Goal: Task Accomplishment & Management: Complete application form

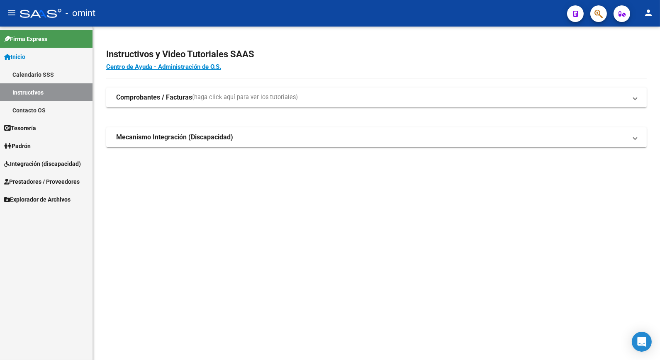
click at [34, 166] on span "Integración (discapacidad)" at bounding box center [42, 163] width 77 height 9
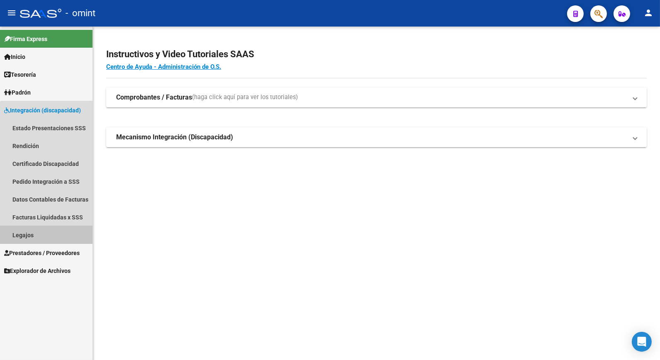
click at [47, 232] on link "Legajos" at bounding box center [46, 235] width 93 height 18
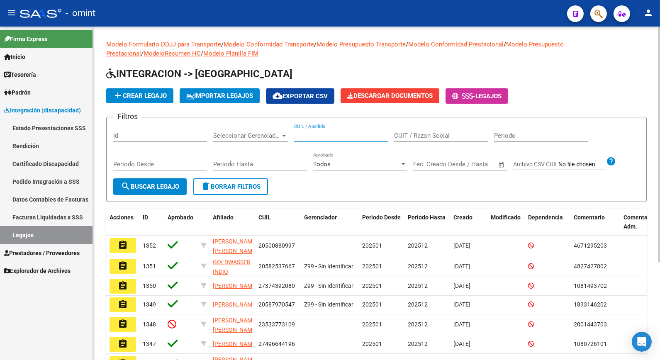
paste input "20571535611"
type input "20571535611"
click at [146, 187] on span "search Buscar Legajo" at bounding box center [150, 186] width 59 height 7
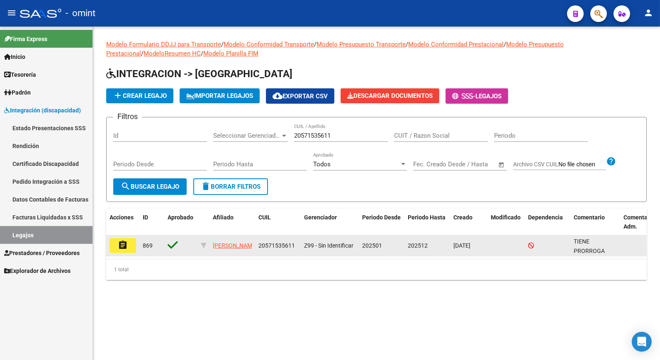
click at [125, 246] on mat-icon "assignment" at bounding box center [123, 245] width 10 height 10
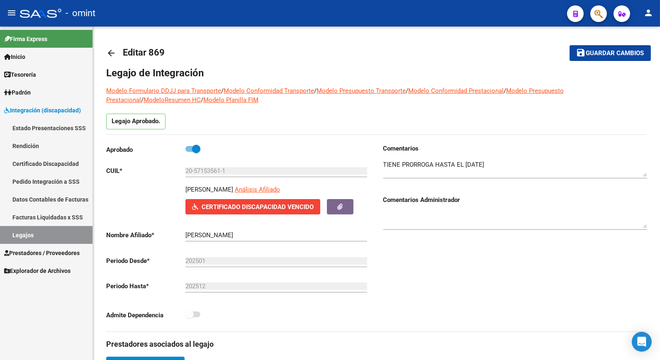
click at [31, 332] on div "Firma Express Inicio Calendario SSS Instructivos Contacto OS Tesorería Extracto…" at bounding box center [46, 194] width 93 height 334
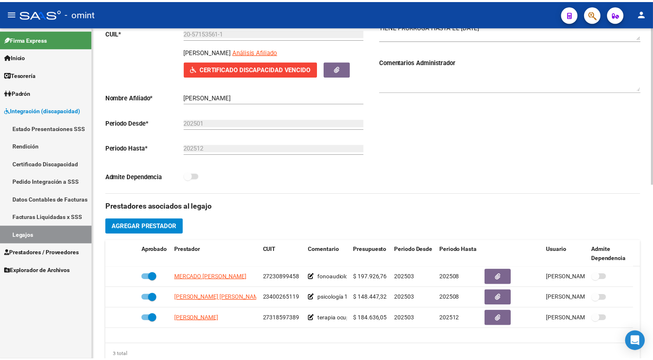
scroll to position [184, 0]
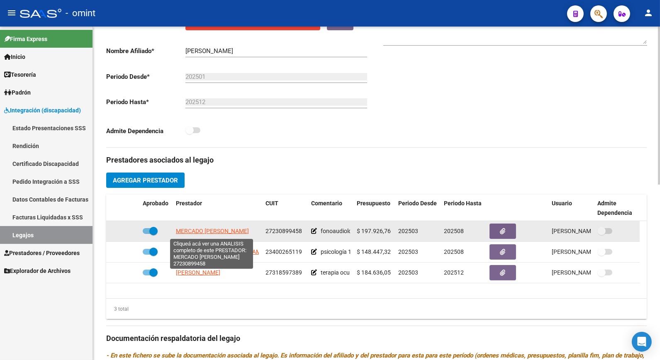
click at [217, 230] on span "MERCADO [PERSON_NAME]" at bounding box center [212, 231] width 73 height 7
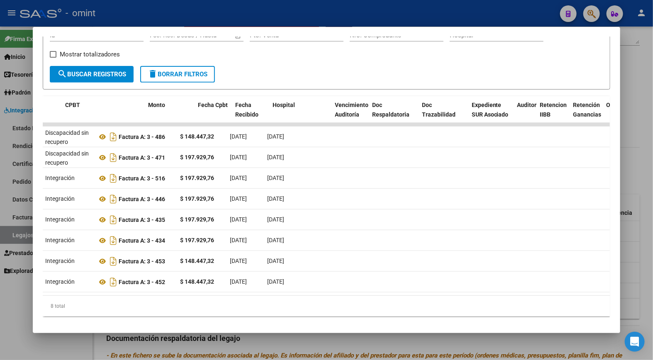
scroll to position [0, 0]
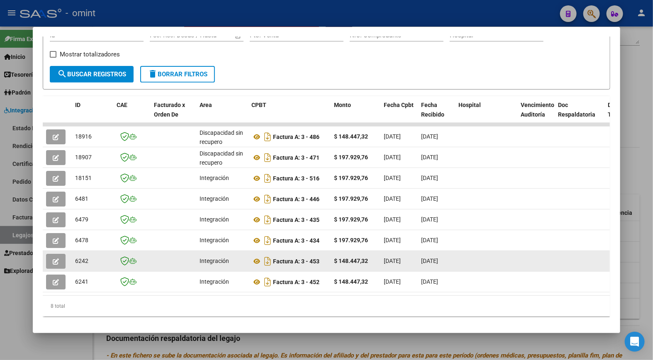
click at [54, 252] on datatable-body-cell at bounding box center [57, 261] width 29 height 20
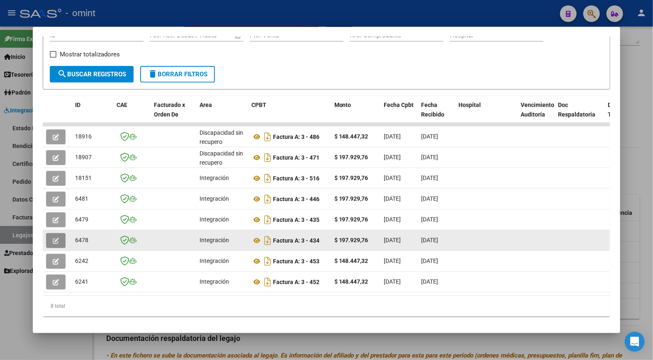
click at [53, 245] on button "button" at bounding box center [56, 240] width 20 height 15
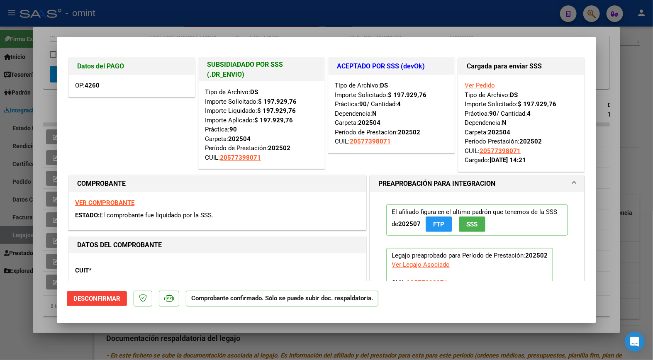
click at [131, 25] on div at bounding box center [326, 180] width 653 height 360
type input "$ 0,00"
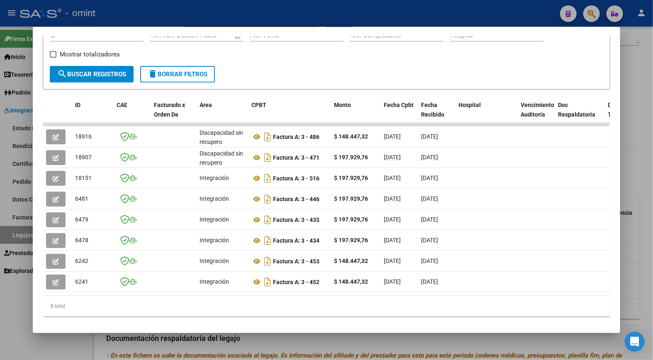
click at [275, 7] on div at bounding box center [326, 180] width 653 height 360
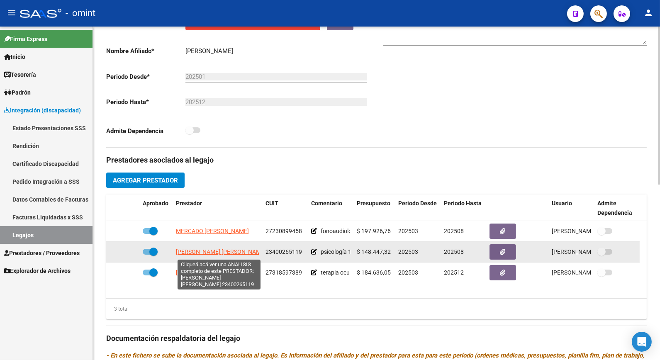
click at [242, 252] on span "[PERSON_NAME] [PERSON_NAME]" at bounding box center [221, 252] width 90 height 7
type textarea "23400265119"
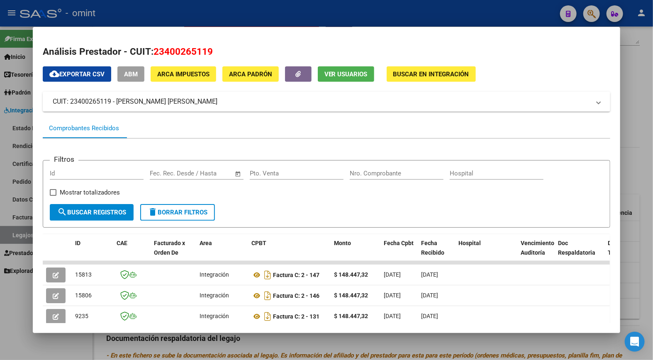
scroll to position [90, 0]
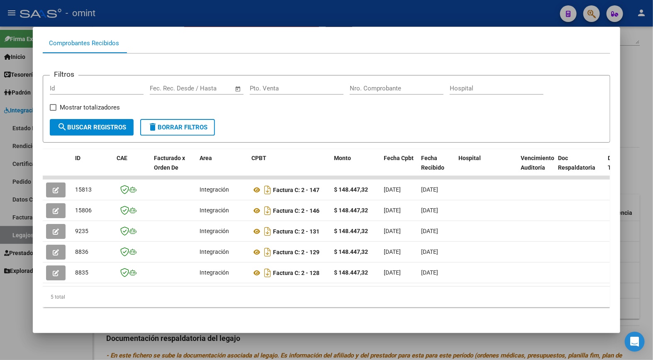
click at [215, 281] on datatable-body "15813 Integración Factura C: 2 - 147 $ 148.447,32 [DATE] [DATE] - [DATE] [PERSO…" at bounding box center [326, 231] width 567 height 110
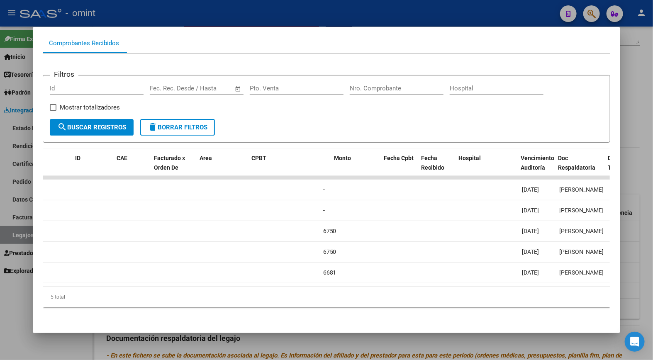
scroll to position [0, 0]
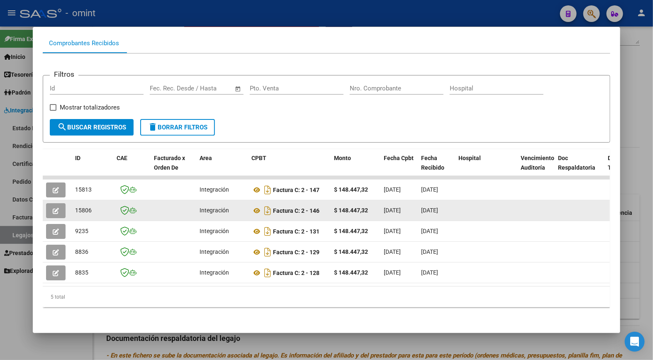
click at [53, 208] on icon "button" at bounding box center [56, 211] width 6 height 6
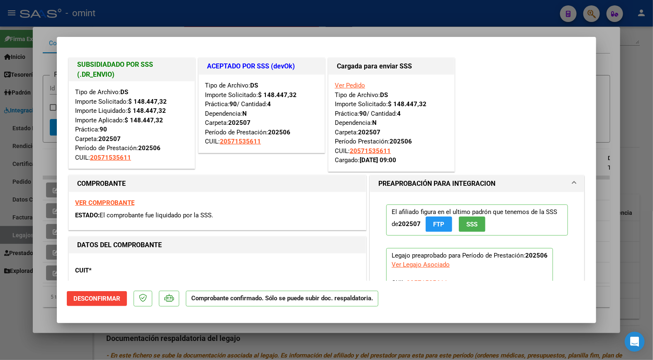
click at [134, 23] on div at bounding box center [326, 180] width 653 height 360
type input "$ 0,00"
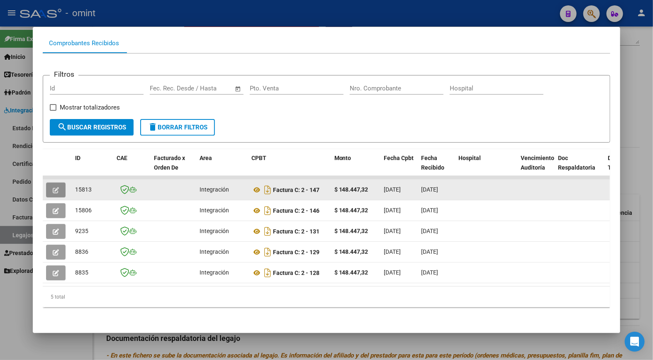
click at [55, 183] on button "button" at bounding box center [56, 190] width 20 height 15
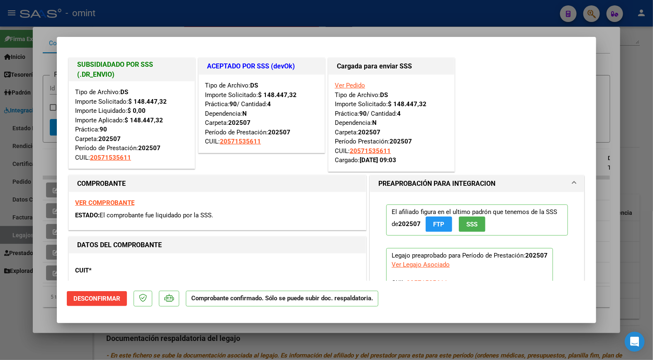
click at [119, 12] on div at bounding box center [326, 180] width 653 height 360
type input "$ 0,00"
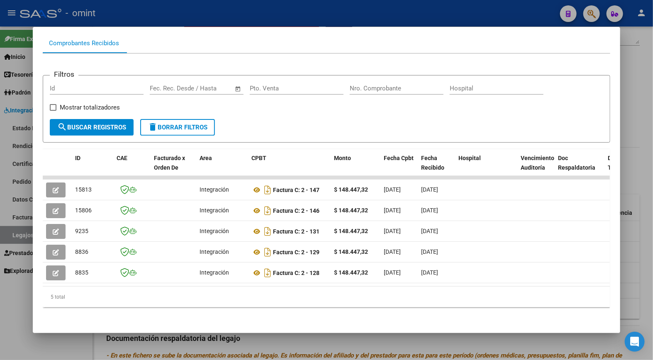
click at [188, 22] on div at bounding box center [326, 180] width 653 height 360
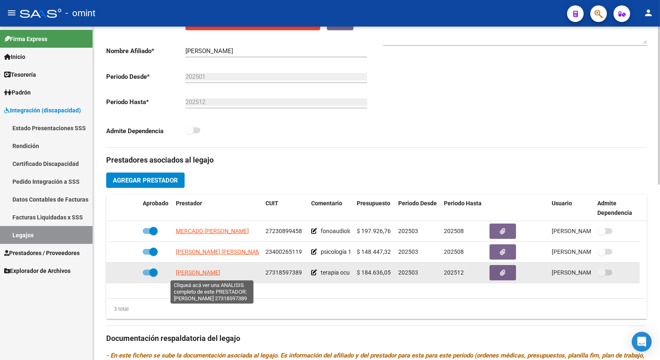
click at [213, 273] on span "[PERSON_NAME]" at bounding box center [198, 272] width 44 height 7
type textarea "27318597389"
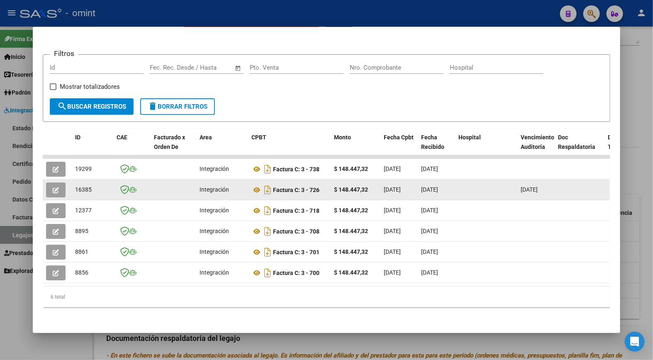
click at [54, 186] on span "button" at bounding box center [56, 189] width 6 height 7
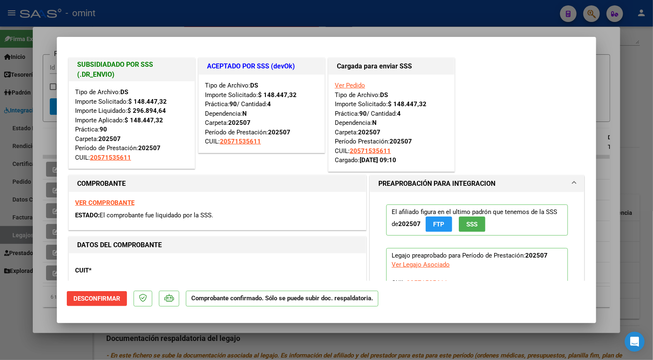
click at [164, 7] on div at bounding box center [326, 180] width 653 height 360
type input "$ 0,00"
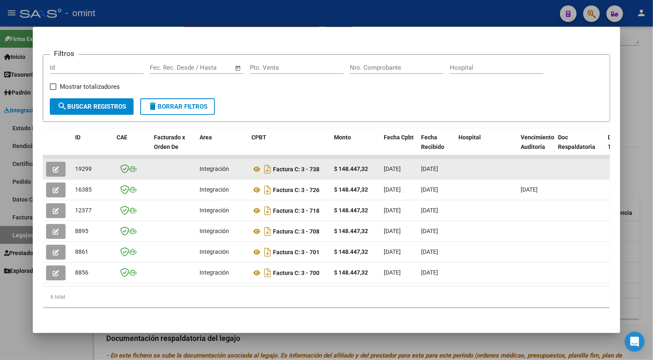
click at [49, 164] on button "button" at bounding box center [56, 169] width 20 height 15
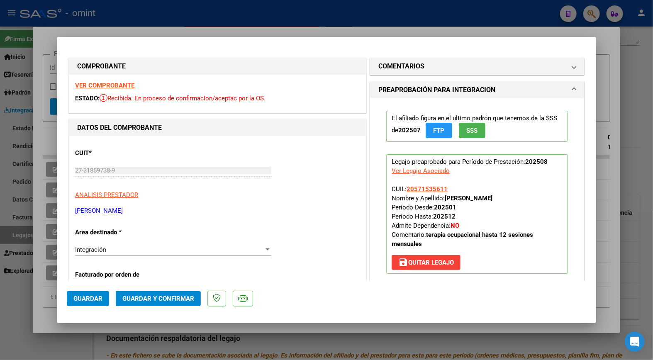
click at [111, 87] on strong "VER COMPROBANTE" at bounding box center [104, 85] width 59 height 7
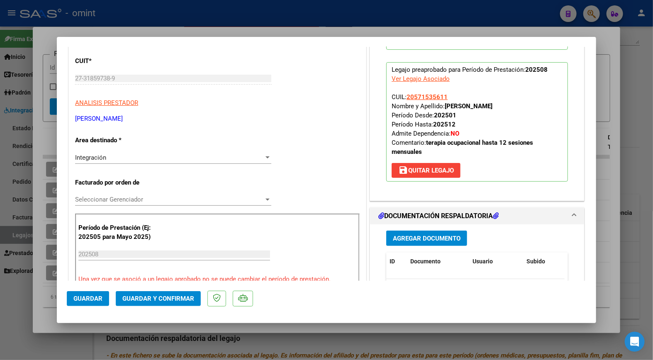
scroll to position [138, 0]
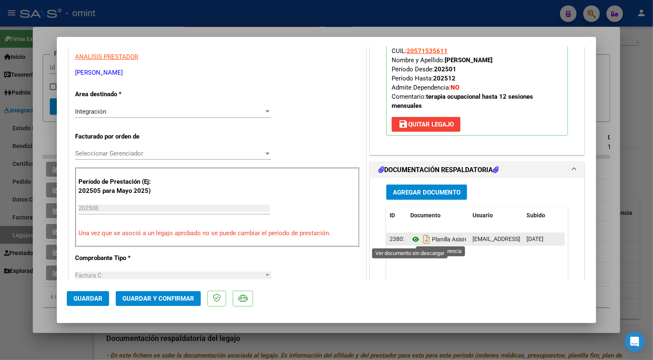
click at [414, 242] on icon at bounding box center [415, 239] width 11 height 10
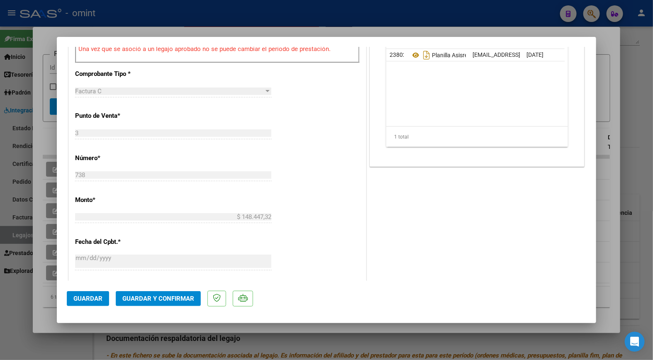
scroll to position [415, 0]
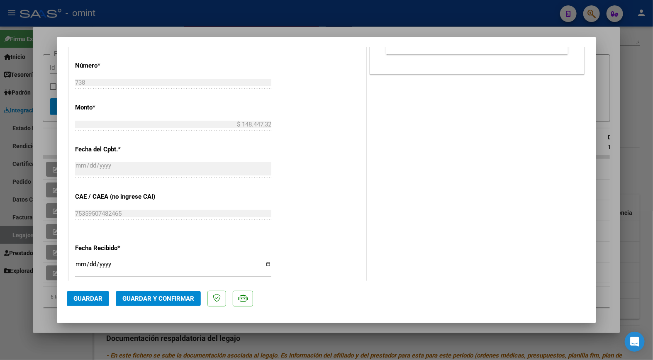
click at [169, 300] on span "Guardar y Confirmar" at bounding box center [158, 298] width 72 height 7
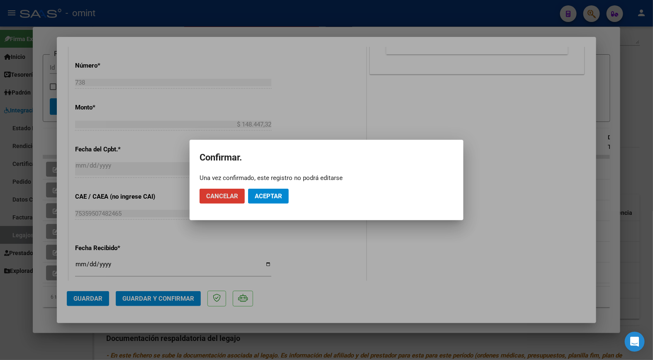
click at [272, 209] on mat-dialog-actions "Cancelar Aceptar" at bounding box center [327, 196] width 254 height 28
click at [272, 198] on span "Aceptar" at bounding box center [268, 196] width 27 height 7
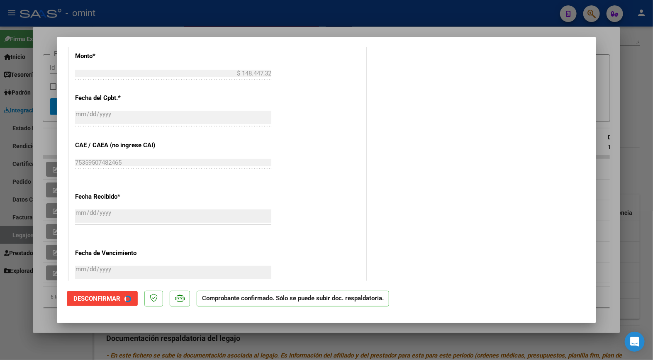
scroll to position [364, 0]
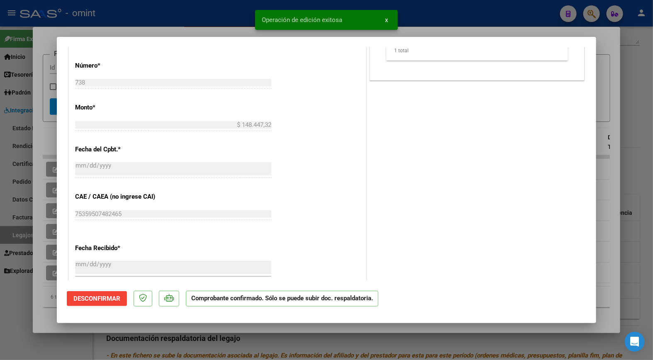
click at [209, 19] on div at bounding box center [326, 180] width 653 height 360
type input "$ 0,00"
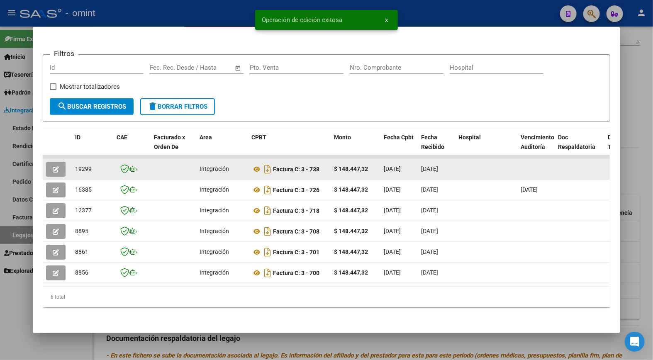
click at [76, 166] on span "19299" at bounding box center [83, 169] width 17 height 7
copy span "19299"
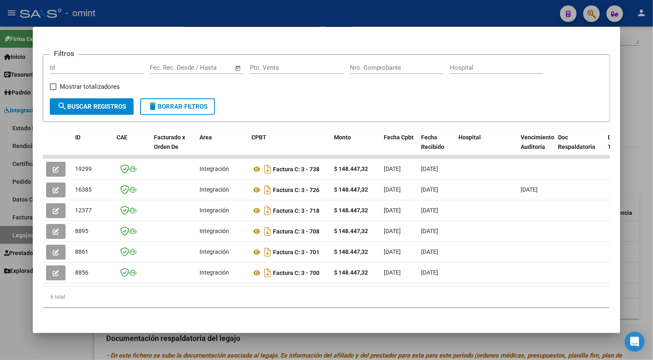
click at [350, 7] on div at bounding box center [326, 180] width 653 height 360
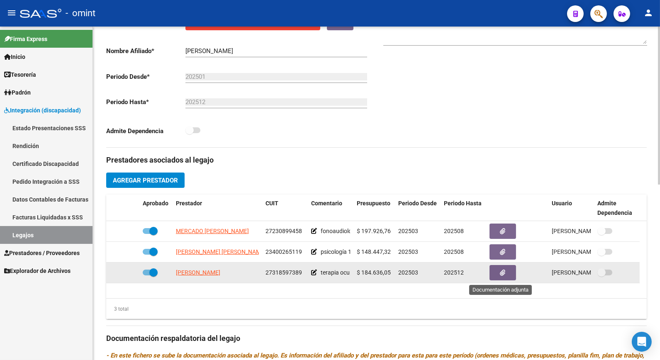
click at [507, 276] on button "button" at bounding box center [503, 272] width 27 height 15
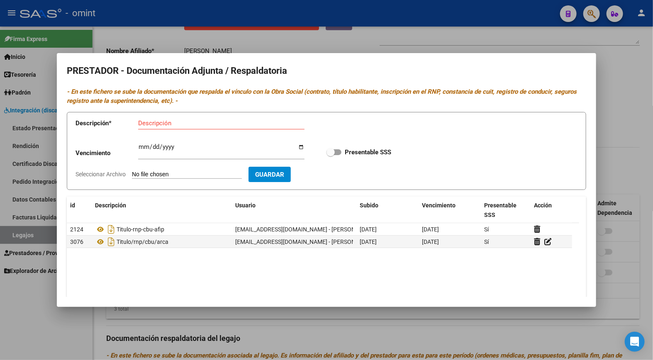
click at [285, 36] on div at bounding box center [326, 180] width 653 height 360
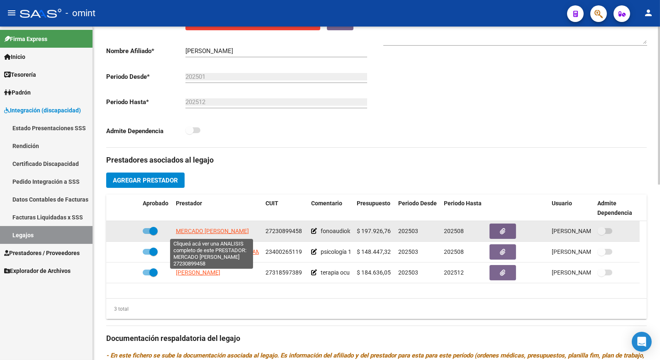
click at [233, 234] on span "MERCADO [PERSON_NAME]" at bounding box center [212, 231] width 73 height 7
type textarea "27230899458"
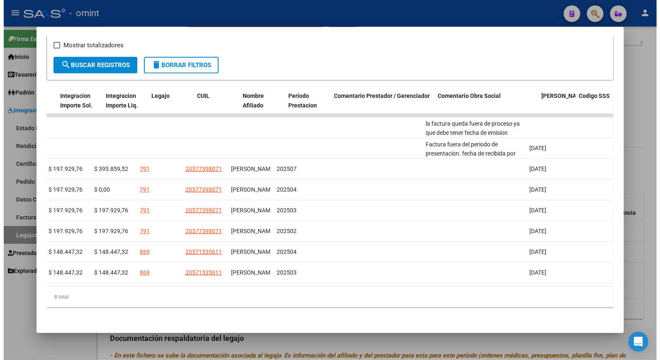
scroll to position [0, 0]
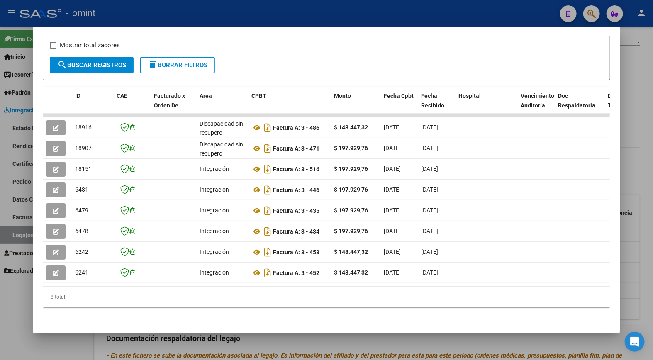
click at [189, 11] on div at bounding box center [326, 180] width 653 height 360
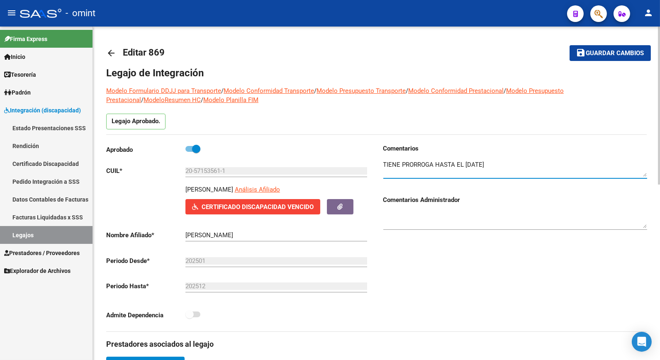
click at [481, 167] on textarea at bounding box center [515, 168] width 264 height 17
click at [509, 170] on textarea at bounding box center [515, 168] width 264 height 17
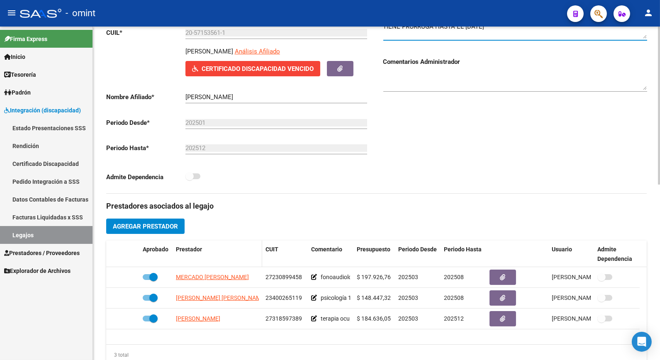
scroll to position [46, 0]
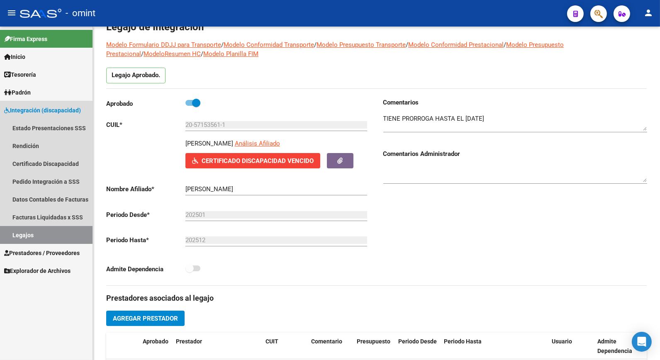
click at [54, 111] on span "Integración (discapacidad)" at bounding box center [42, 110] width 77 height 9
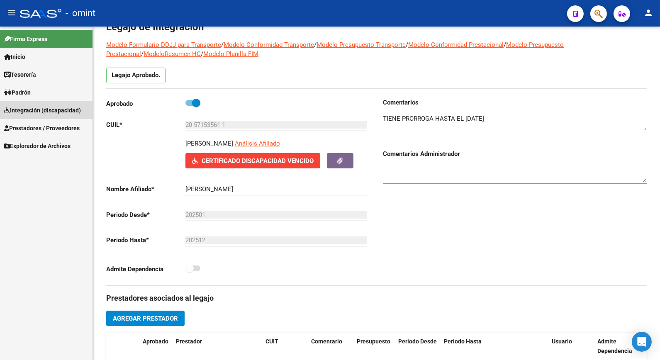
click at [53, 110] on span "Integración (discapacidad)" at bounding box center [42, 110] width 77 height 9
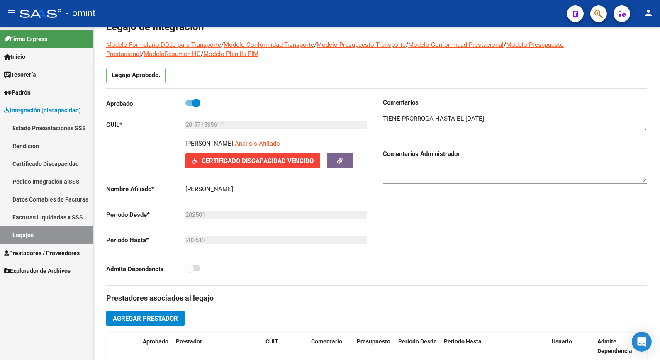
click at [46, 163] on link "Certificado Discapacidad" at bounding box center [46, 164] width 93 height 18
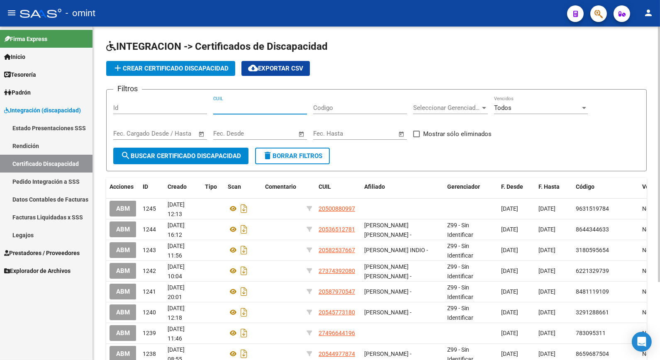
paste input "27-47577424-3"
type input "27-47577424-3"
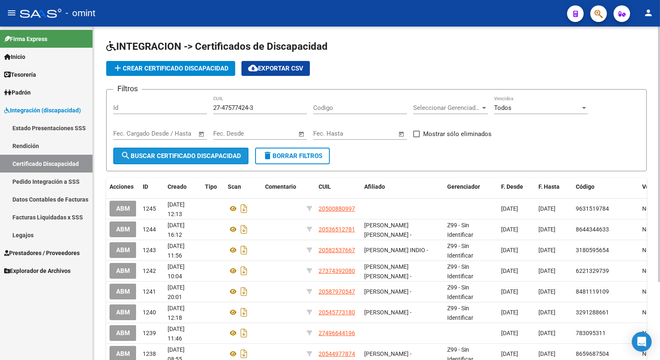
click at [179, 158] on span "search Buscar Certificado Discapacidad" at bounding box center [181, 155] width 120 height 7
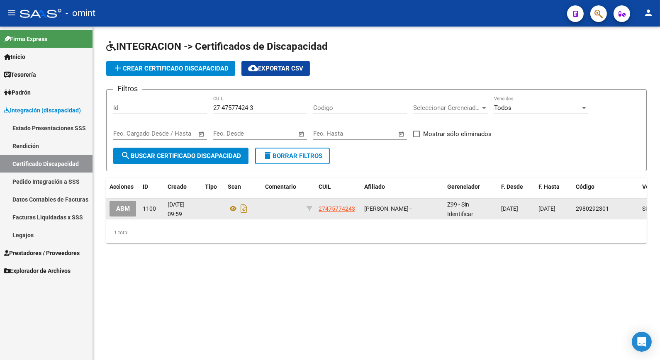
click at [130, 208] on span "ABM" at bounding box center [123, 208] width 14 height 7
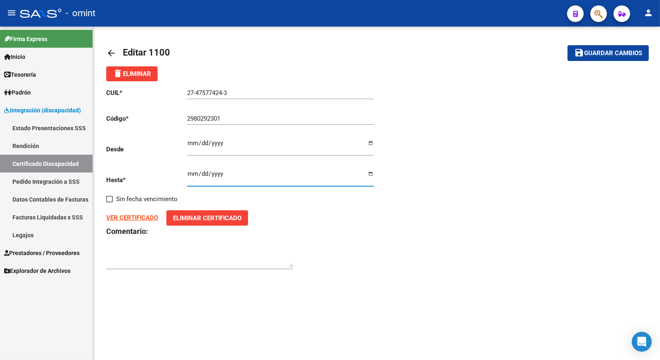
click at [197, 173] on input "[DATE]" at bounding box center [280, 177] width 187 height 13
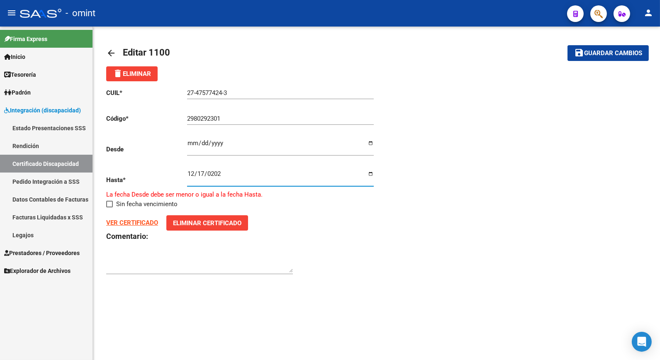
type input "[DATE]"
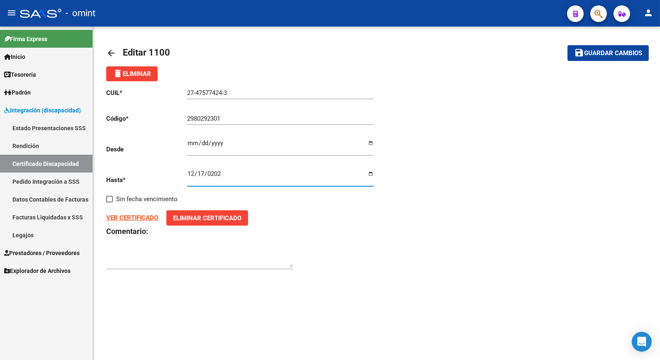
click at [627, 54] on span "Guardar cambios" at bounding box center [613, 53] width 58 height 7
click at [17, 161] on link "Certificado Discapacidad" at bounding box center [46, 164] width 93 height 18
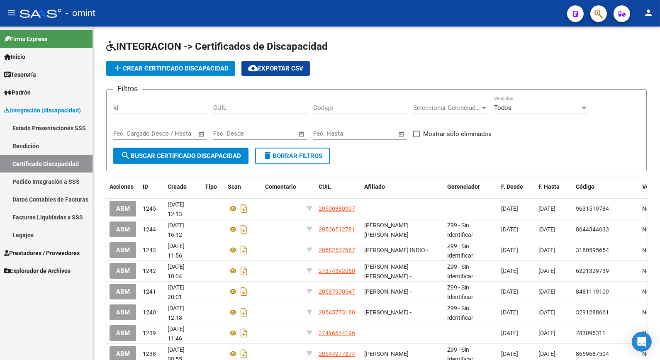
click at [35, 237] on link "Legajos" at bounding box center [46, 235] width 93 height 18
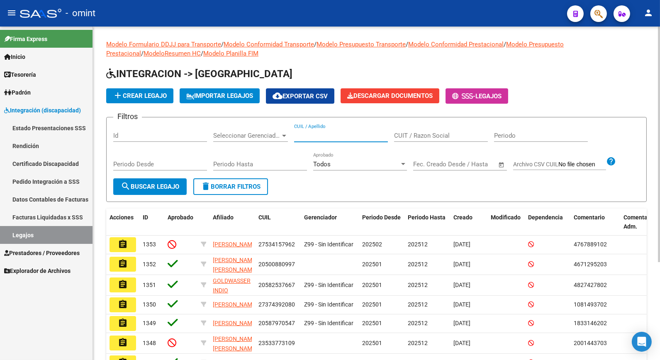
paste input "27475774243"
type input "27475774243"
click at [171, 195] on form "Filtros Id Seleccionar Gerenciador Seleccionar Gerenciador 27475774243 CUIL / A…" at bounding box center [376, 159] width 541 height 85
click at [168, 187] on span "search Buscar Legajo" at bounding box center [150, 186] width 59 height 7
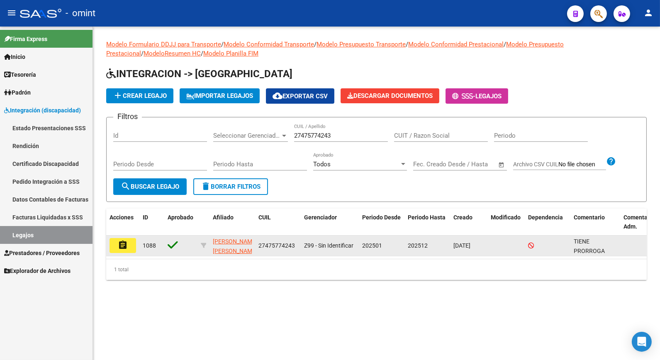
click at [122, 239] on button "assignment" at bounding box center [123, 245] width 27 height 15
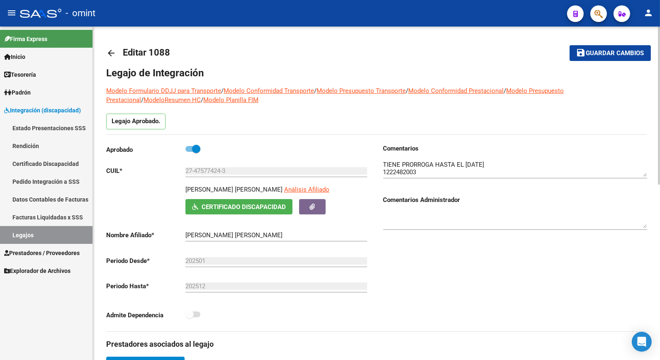
scroll to position [92, 0]
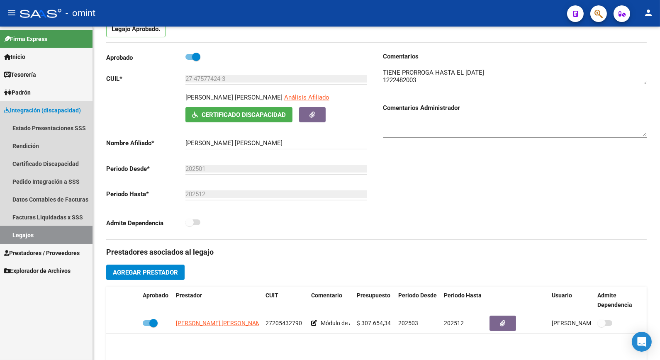
click at [52, 230] on link "Legajos" at bounding box center [46, 235] width 93 height 18
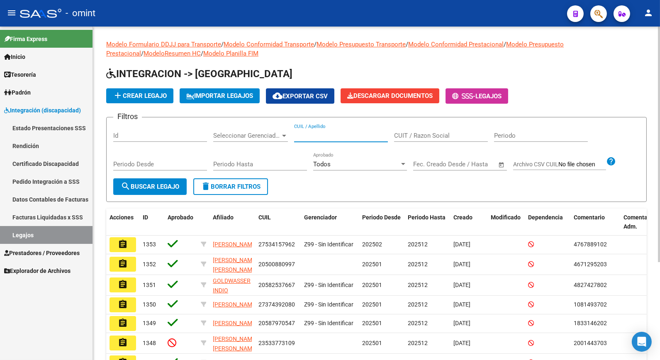
drag, startPoint x: 430, startPoint y: 135, endPoint x: 307, endPoint y: 139, distance: 122.5
paste input "27475774243"
type input "27475774243"
click at [162, 184] on span "search Buscar Legajo" at bounding box center [150, 186] width 59 height 7
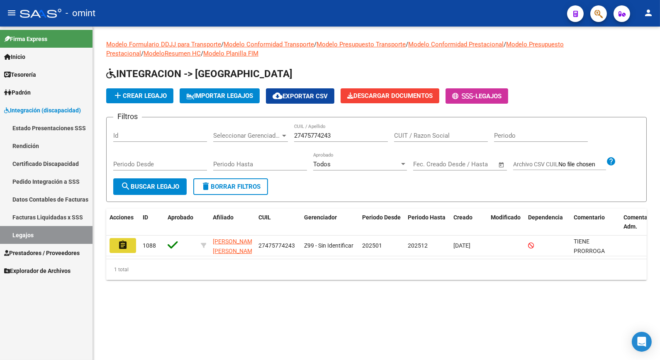
click at [125, 244] on mat-icon "assignment" at bounding box center [123, 245] width 10 height 10
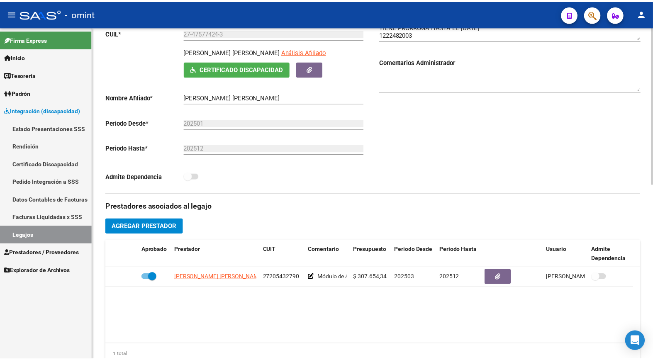
scroll to position [184, 0]
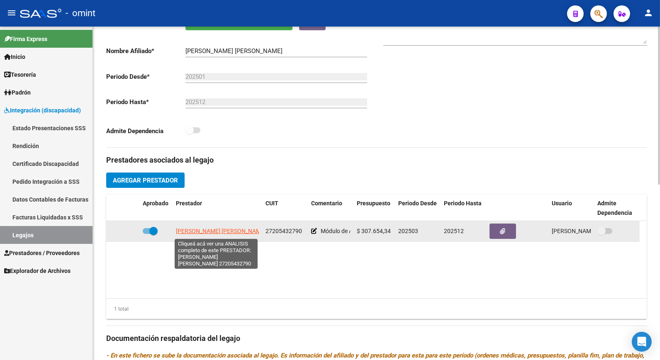
click at [201, 232] on span "[PERSON_NAME] [PERSON_NAME]" at bounding box center [221, 231] width 90 height 7
type textarea "27205432790"
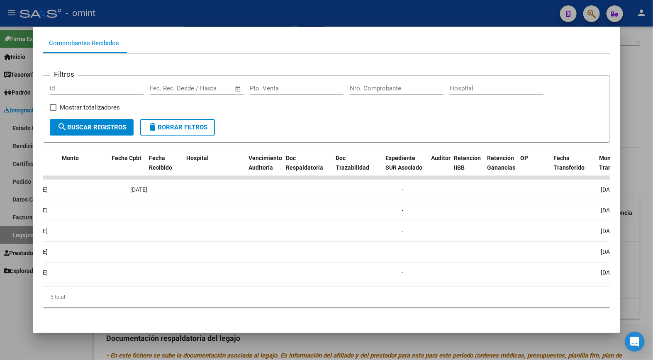
scroll to position [0, 0]
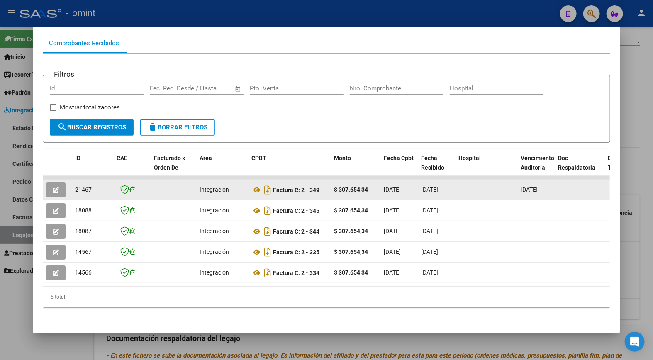
click at [53, 187] on icon "button" at bounding box center [56, 190] width 6 height 6
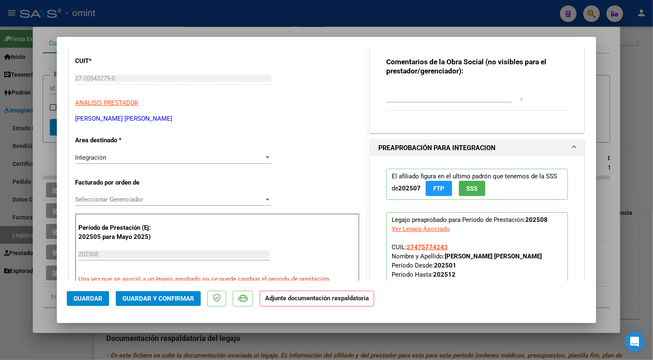
scroll to position [138, 0]
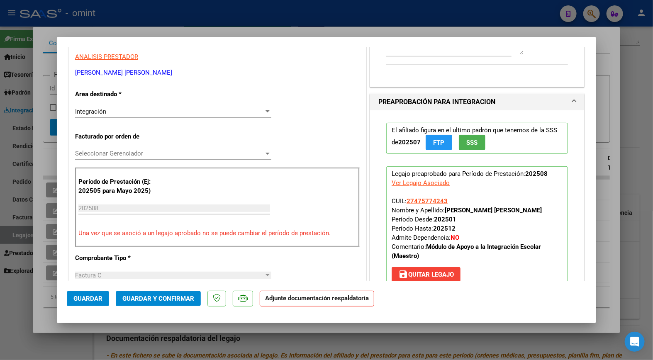
click at [272, 13] on div at bounding box center [326, 180] width 653 height 360
type input "$ 0,00"
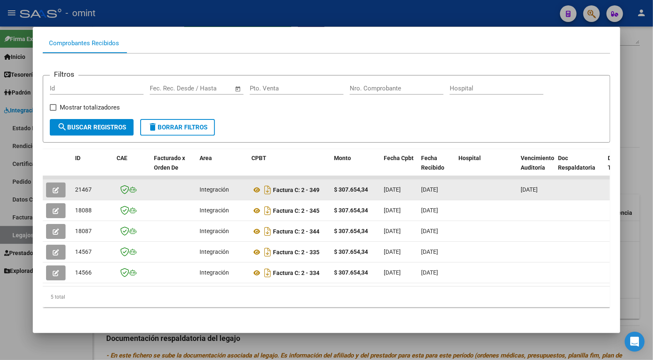
click at [53, 187] on icon "button" at bounding box center [56, 190] width 6 height 6
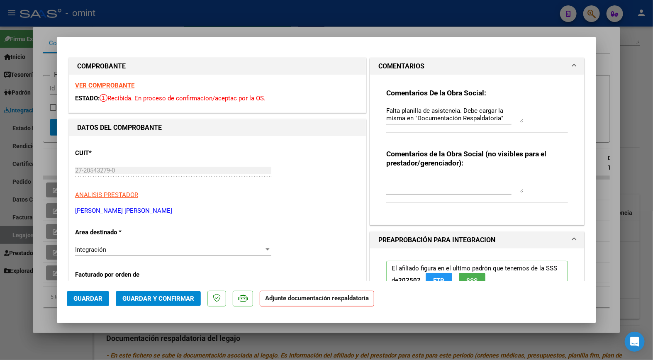
click at [88, 85] on strong "VER COMPROBANTE" at bounding box center [104, 85] width 59 height 7
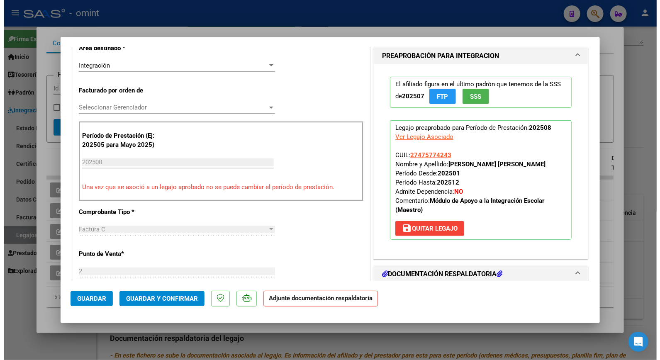
scroll to position [0, 0]
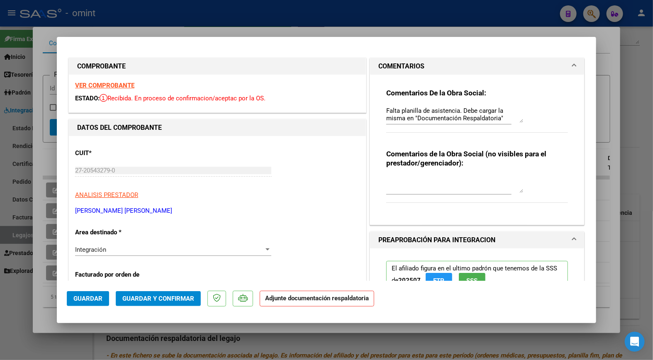
click at [396, 72] on mat-expansion-panel-header "COMENTARIOS" at bounding box center [477, 66] width 214 height 17
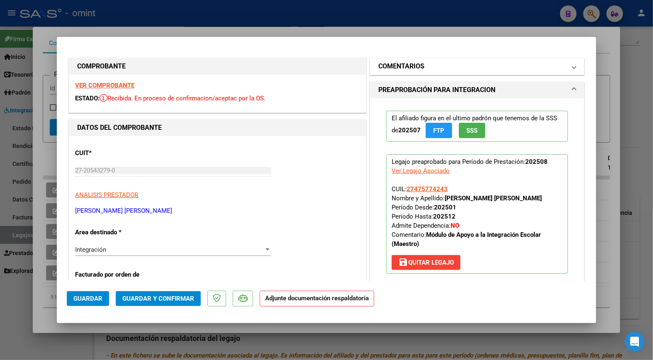
click at [418, 67] on h1 "COMENTARIOS" at bounding box center [402, 66] width 46 height 10
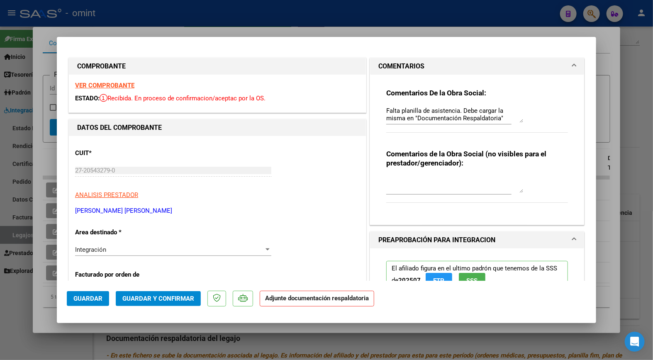
click at [386, 110] on textarea "Falta planilla de asistencia. Debe cargar la misma en "Documentación Respaldato…" at bounding box center [454, 114] width 137 height 17
type textarea "Estimada: Falta planilla de asistencia. Debe cargar la misma en "Documentación …"
click at [162, 298] on span "Guardar y Confirmar" at bounding box center [158, 298] width 72 height 7
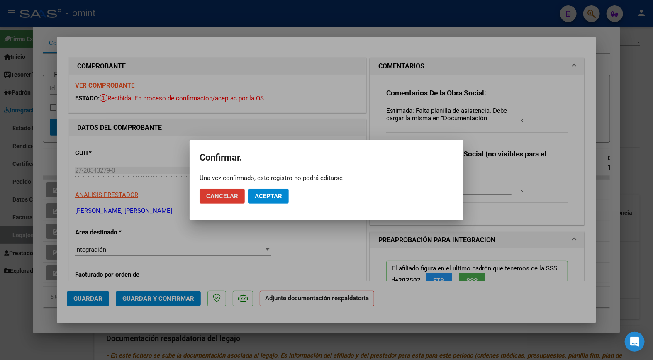
click at [263, 193] on span "Aceptar" at bounding box center [268, 196] width 27 height 7
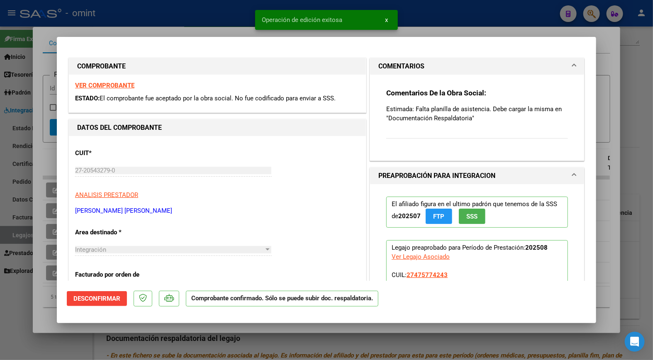
click at [171, 4] on div at bounding box center [326, 180] width 653 height 360
type input "$ 0,00"
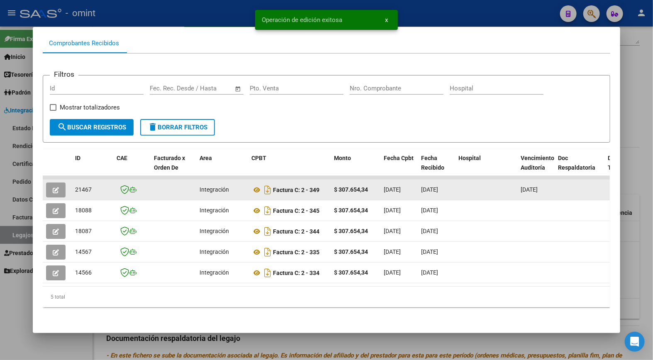
click at [80, 186] on span "21467" at bounding box center [83, 189] width 17 height 7
copy span "21467"
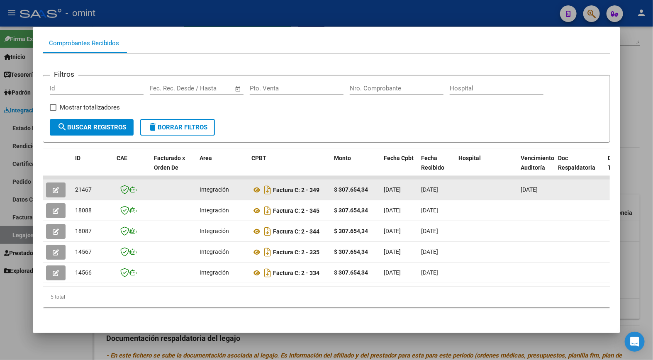
click at [53, 187] on icon "button" at bounding box center [56, 190] width 6 height 6
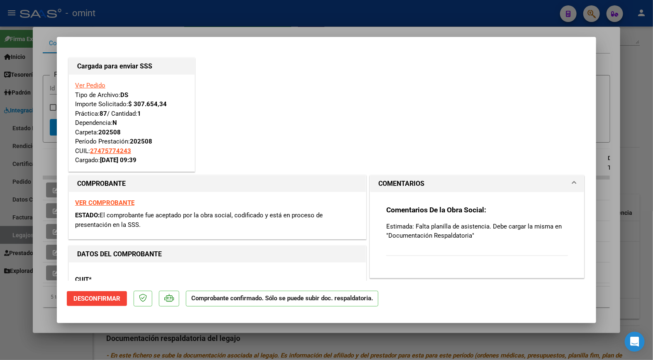
click at [180, 21] on div at bounding box center [326, 180] width 653 height 360
type input "$ 0,00"
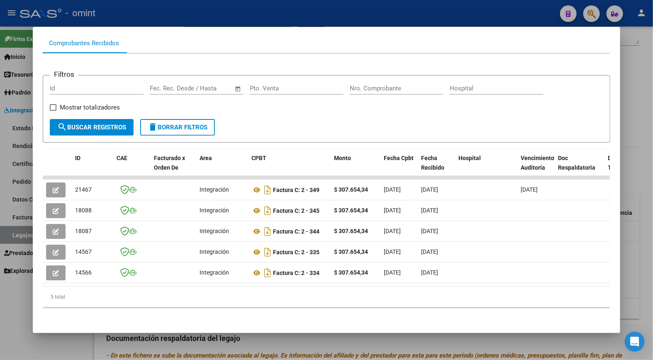
drag, startPoint x: 185, startPoint y: 15, endPoint x: 210, endPoint y: 15, distance: 25.3
click at [186, 15] on div at bounding box center [326, 180] width 653 height 360
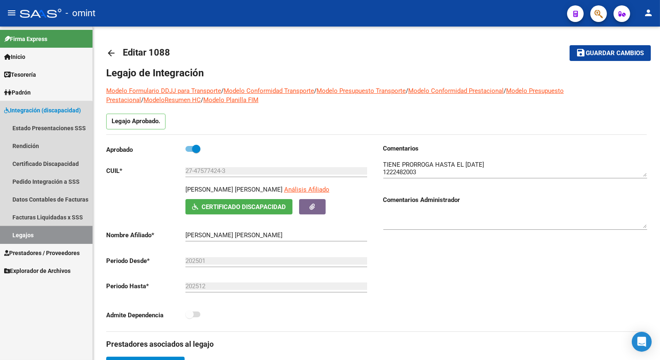
click at [35, 234] on link "Legajos" at bounding box center [46, 235] width 93 height 18
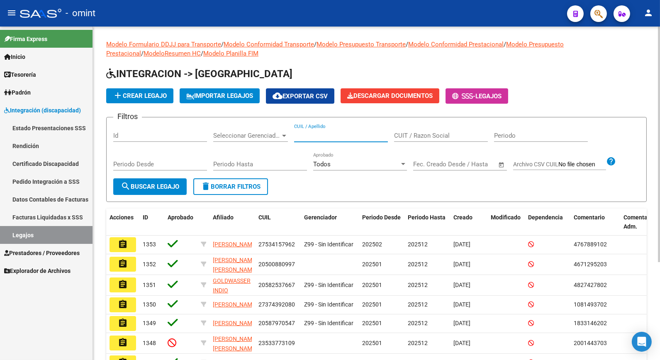
paste input "20553096902"
type input "20553096902"
click at [150, 188] on span "search Buscar Legajo" at bounding box center [150, 186] width 59 height 7
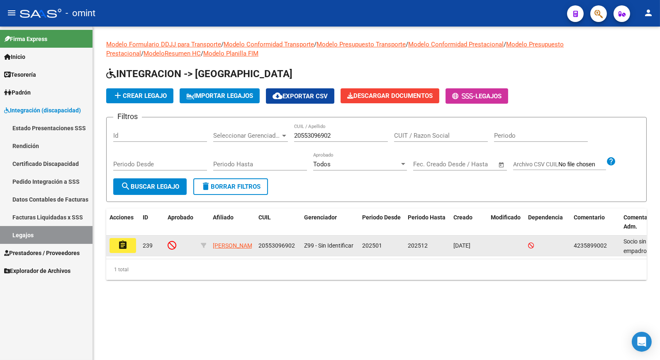
click at [120, 244] on mat-icon "assignment" at bounding box center [123, 245] width 10 height 10
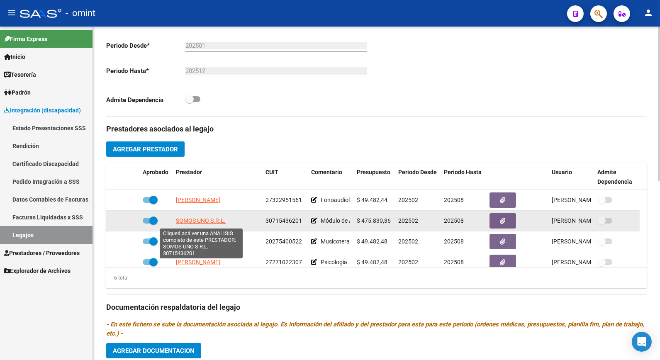
click at [191, 222] on span "SOMOS UNO S.R.L." at bounding box center [201, 220] width 50 height 7
type textarea "30715436201"
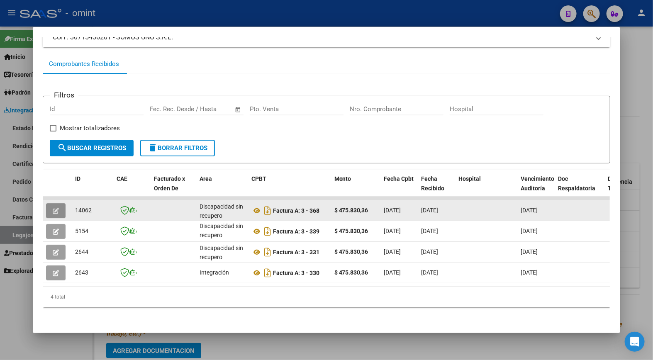
click at [47, 203] on button "button" at bounding box center [56, 210] width 20 height 15
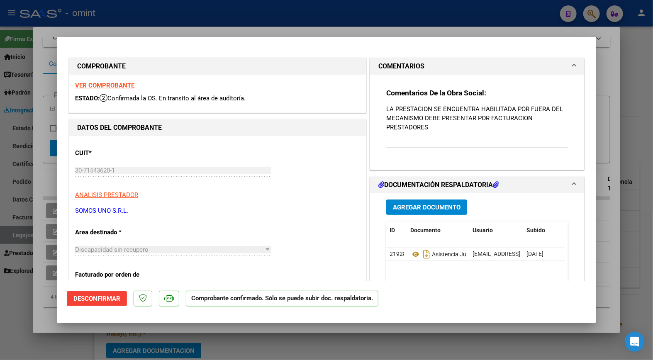
click at [111, 85] on strong "VER COMPROBANTE" at bounding box center [104, 85] width 59 height 7
click at [171, 19] on div at bounding box center [326, 180] width 653 height 360
type input "$ 0,00"
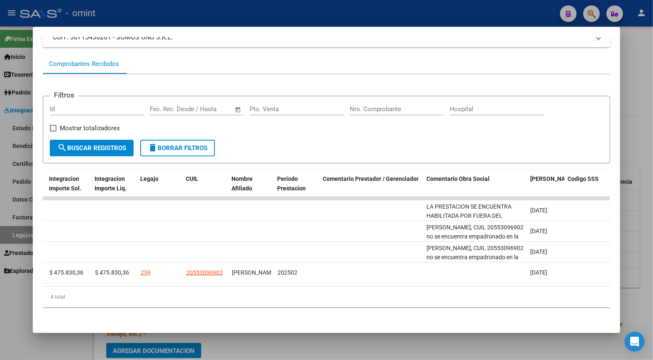
scroll to position [0, 1226]
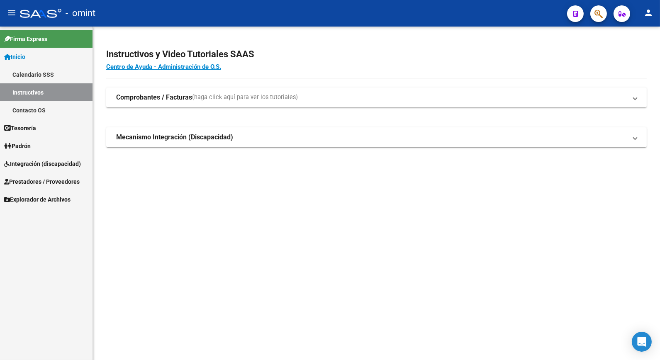
click at [37, 179] on span "Prestadores / Proveedores" at bounding box center [42, 181] width 76 height 9
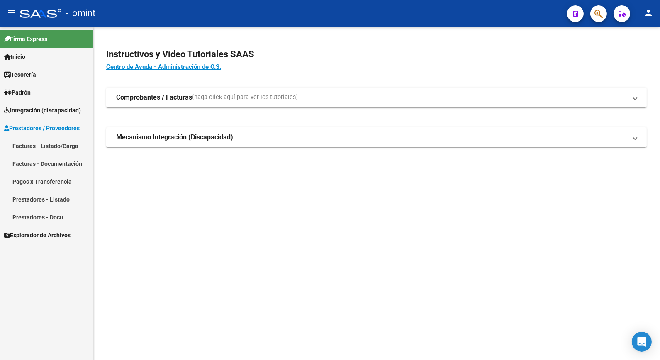
click at [40, 145] on link "Facturas - Listado/Carga" at bounding box center [46, 146] width 93 height 18
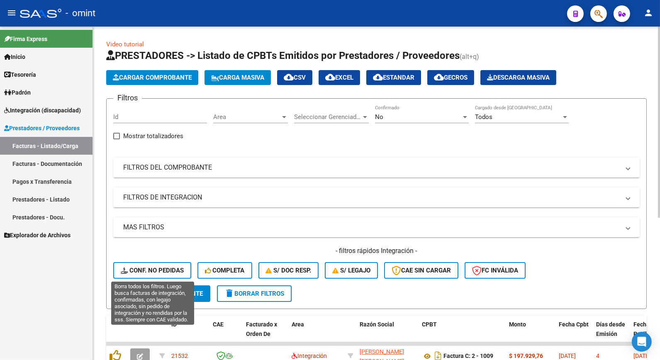
click at [151, 267] on span "Conf. no pedidas" at bounding box center [152, 270] width 63 height 7
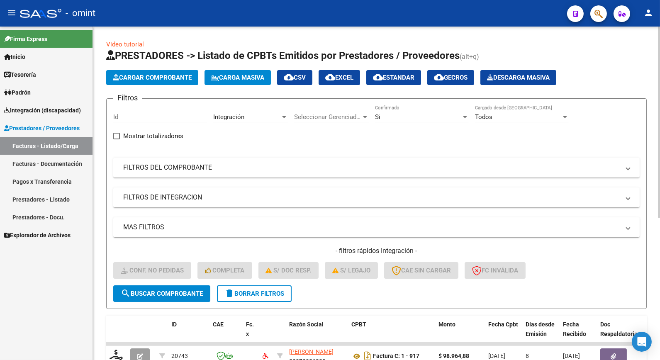
drag, startPoint x: 127, startPoint y: 121, endPoint x: 117, endPoint y: 118, distance: 9.6
paste input "19299"
type input "19299"
click at [191, 294] on span "search Buscar Comprobante" at bounding box center [162, 293] width 82 height 7
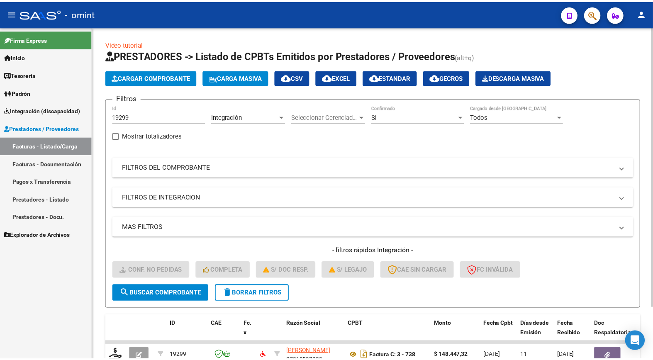
scroll to position [62, 0]
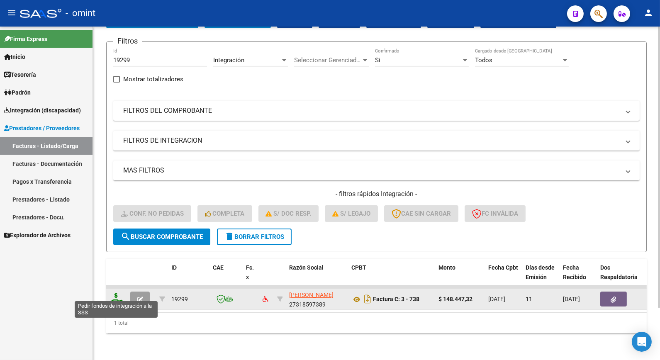
click at [122, 293] on icon at bounding box center [116, 299] width 13 height 12
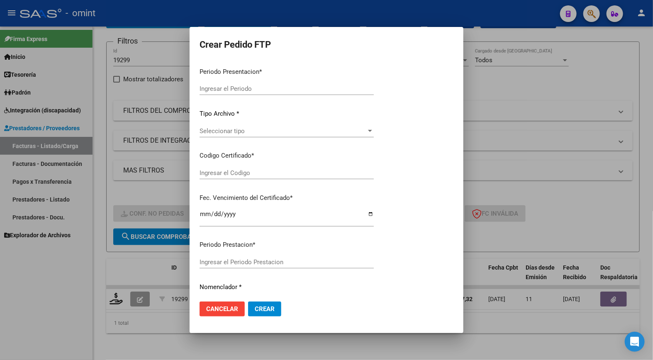
type input "202508"
type input "$ 148.447,32"
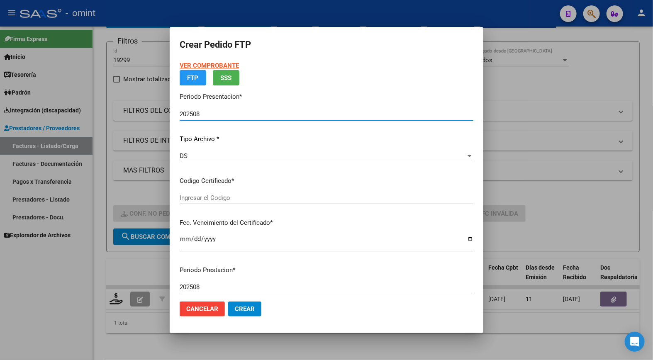
type input "9372143156"
type input "2024-12-17"
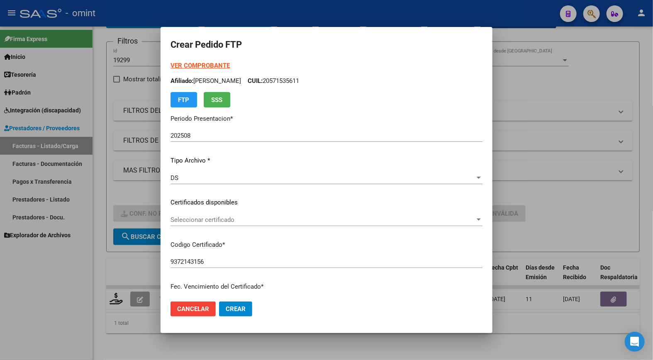
drag, startPoint x: 485, startPoint y: 215, endPoint x: 475, endPoint y: 217, distance: 10.3
click at [484, 215] on mat-dialog-content "VER COMPROBANTE ARCA Padrón Afiliado: GOMEZ SANTILLAN JEREMIAS CUIL: 2057153561…" at bounding box center [327, 178] width 332 height 234
click at [475, 217] on div at bounding box center [478, 220] width 7 height 7
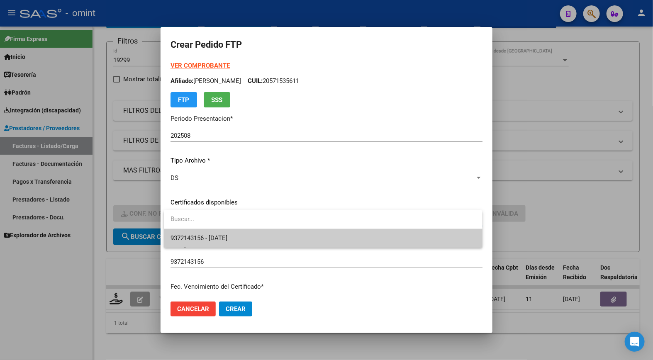
click at [403, 248] on div at bounding box center [326, 180] width 653 height 360
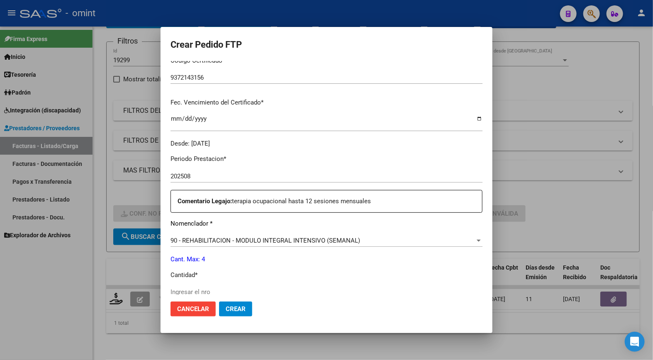
scroll to position [276, 0]
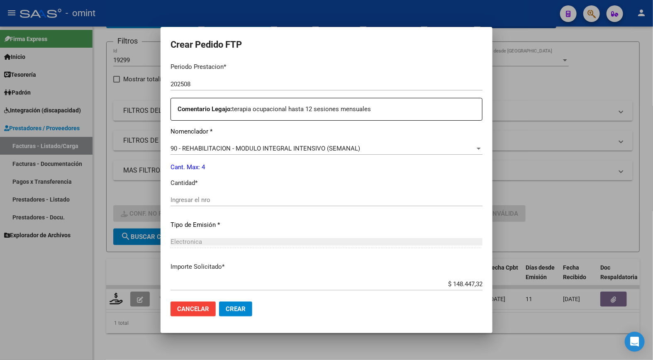
click at [554, 206] on div at bounding box center [326, 180] width 653 height 360
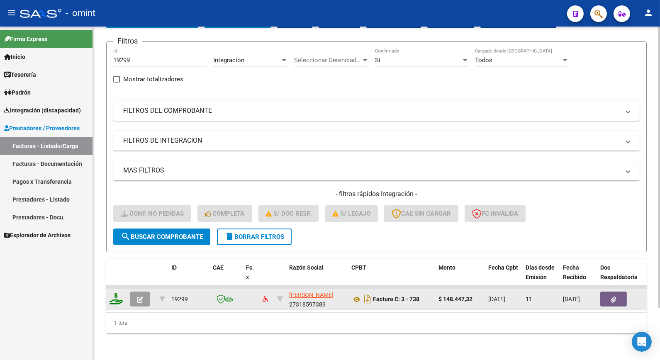
click at [122, 293] on icon at bounding box center [116, 299] width 13 height 12
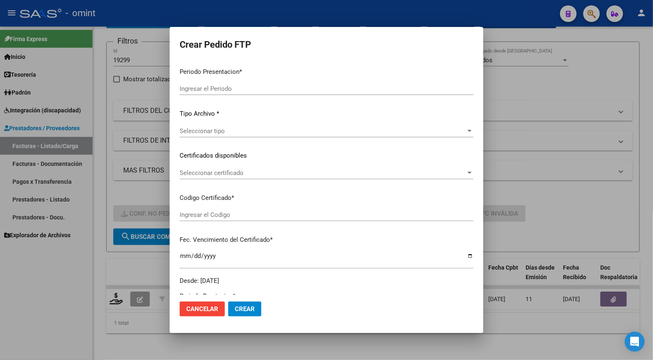
type input "202508"
type input "$ 148.447,32"
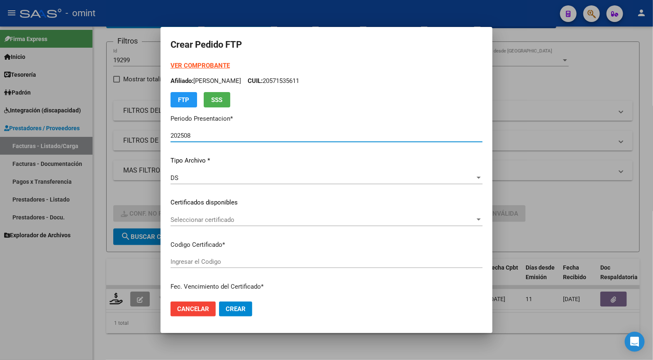
type input "9372143156"
type input "2024-12-17"
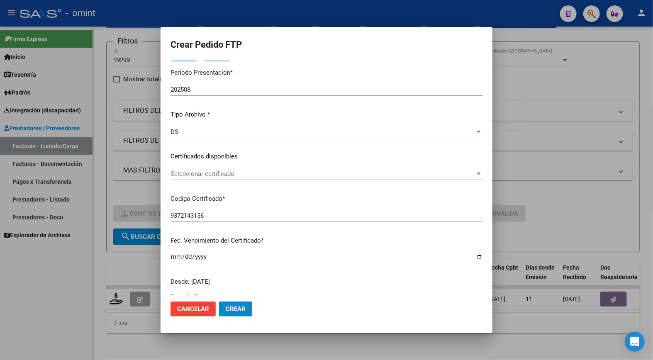
click at [479, 168] on mat-dialog-content "VER COMPROBANTE ARCA Padrón Afiliado: GOMEZ SANTILLAN JEREMIAS CUIL: 2057153561…" at bounding box center [327, 178] width 332 height 234
click at [465, 173] on span "Seleccionar certificado" at bounding box center [323, 173] width 305 height 7
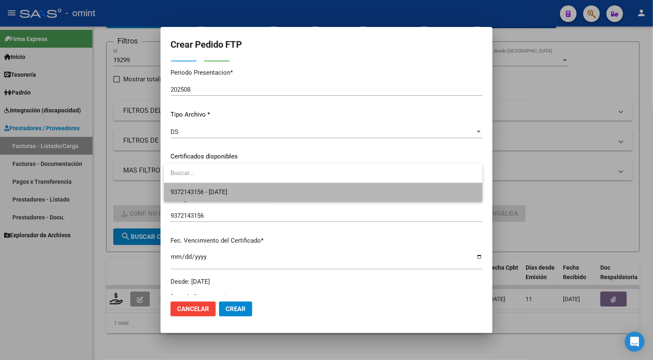
click at [442, 194] on span "9372143156 - 2024-12-17" at bounding box center [323, 192] width 305 height 19
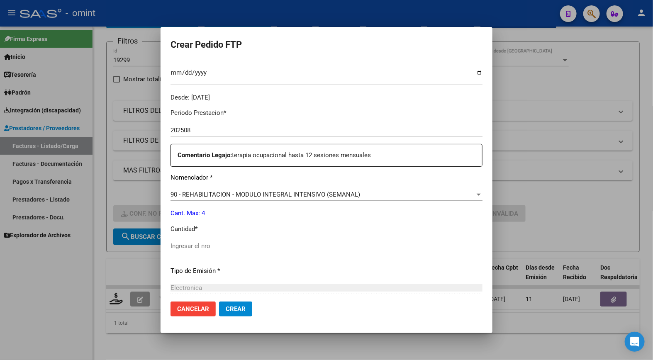
scroll to position [276, 0]
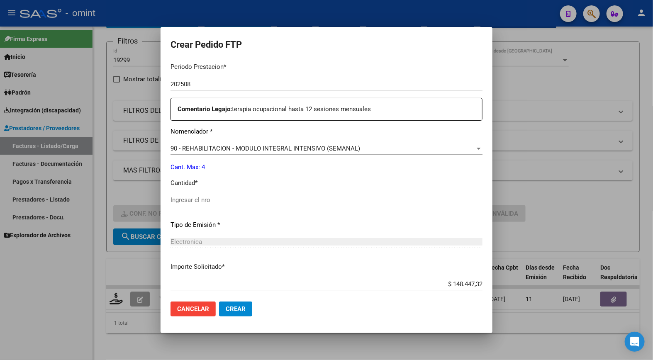
click at [220, 200] on input "Ingresar el nro" at bounding box center [327, 199] width 312 height 7
type input "4"
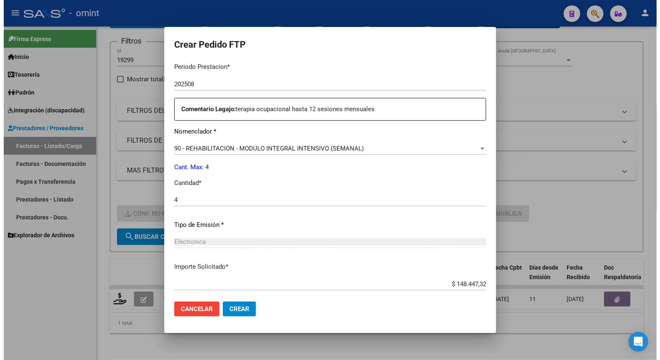
scroll to position [321, 0]
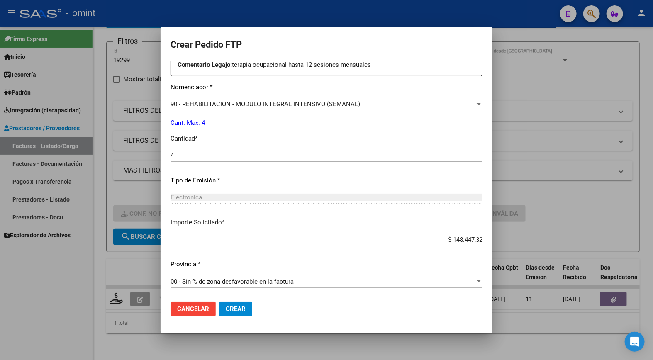
click at [242, 312] on span "Crear" at bounding box center [236, 308] width 20 height 7
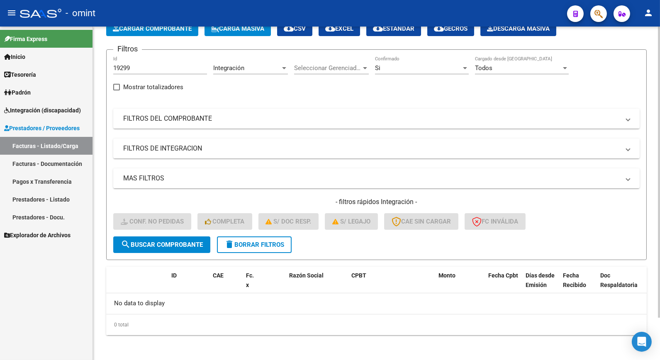
scroll to position [0, 0]
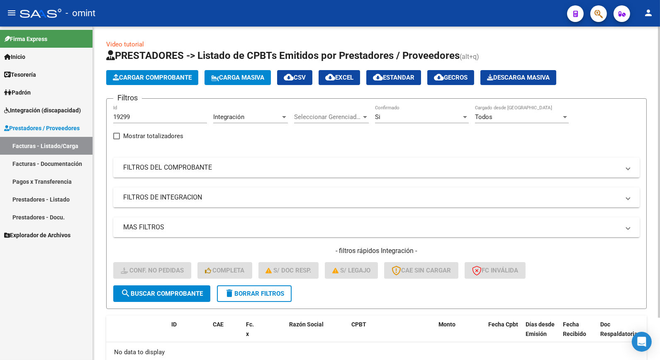
click at [252, 293] on span "delete Borrar Filtros" at bounding box center [255, 293] width 60 height 7
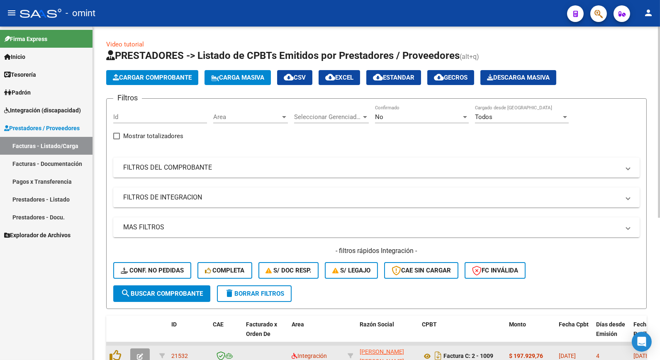
scroll to position [46, 0]
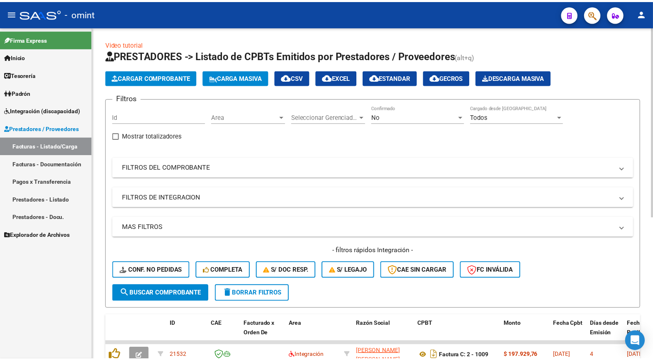
scroll to position [46, 0]
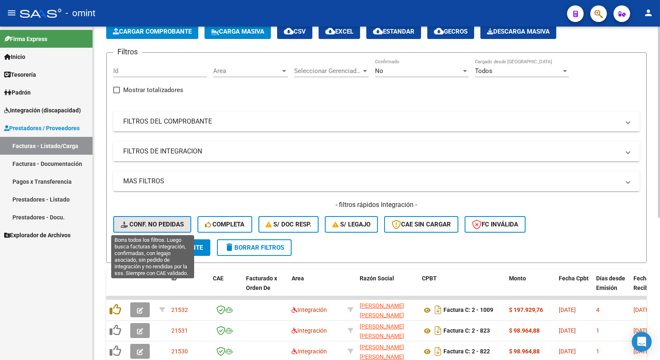
click at [131, 217] on button "Conf. no pedidas" at bounding box center [152, 224] width 78 height 17
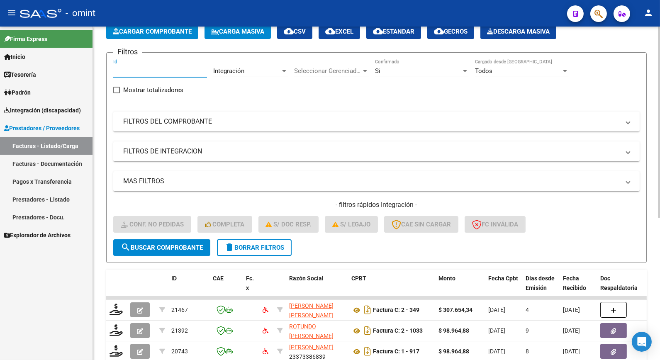
paste input "21467"
type input "21467"
click at [179, 247] on span "search Buscar Comprobante" at bounding box center [162, 247] width 82 height 7
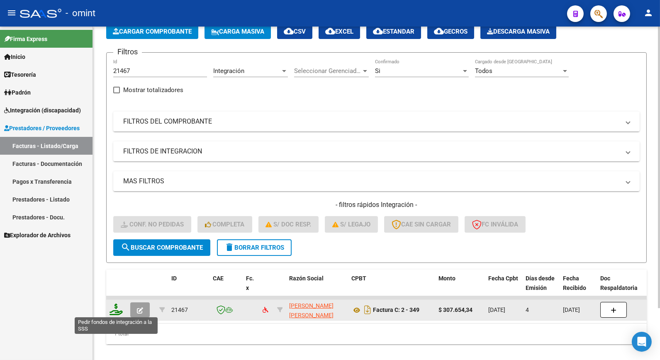
click at [120, 311] on icon at bounding box center [116, 310] width 13 height 12
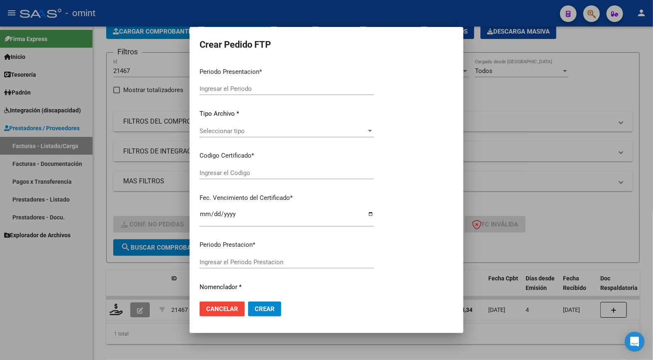
type input "202508"
type input "$ 307.654,34"
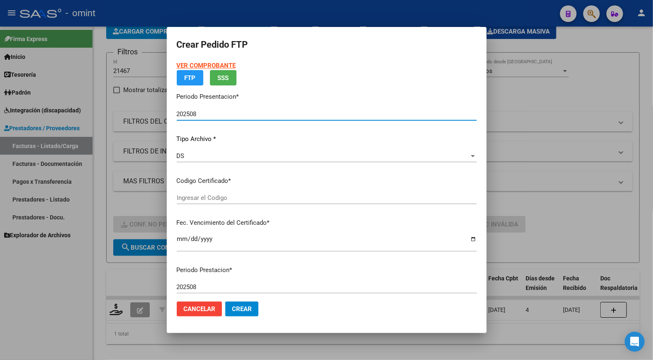
type input "2980292301"
type input "[DATE]"
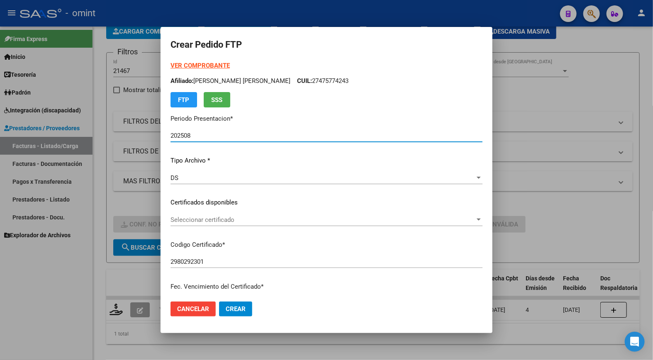
click at [462, 218] on span "Seleccionar certificado" at bounding box center [323, 219] width 305 height 7
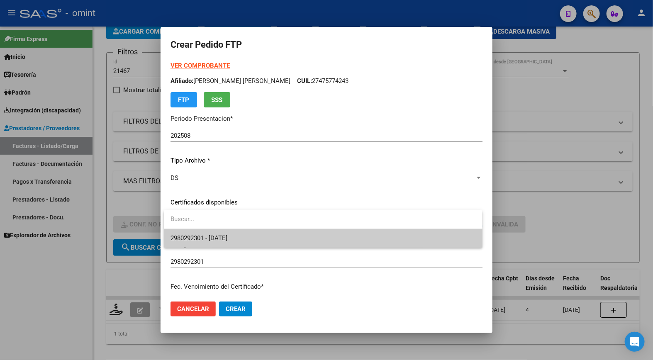
click at [413, 234] on span "2980292301 - 2025-12-17" at bounding box center [323, 238] width 305 height 19
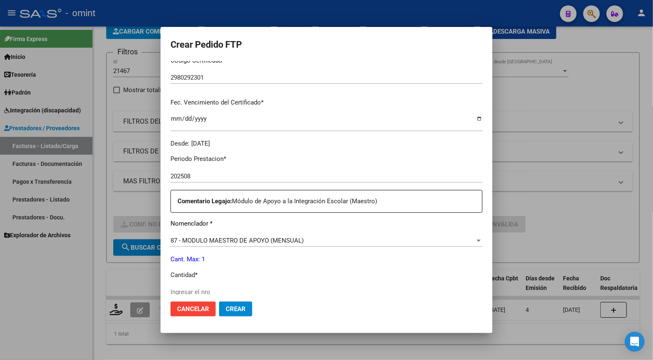
scroll to position [321, 0]
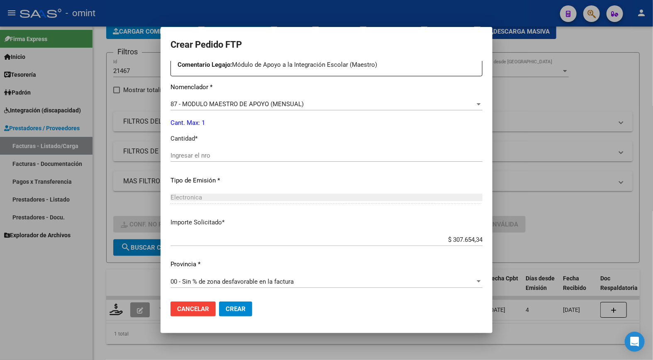
click at [196, 156] on input "Ingresar el nro" at bounding box center [327, 155] width 312 height 7
type input "1"
click at [340, 233] on div "Periodo Prestacion * 202508 Ingresar el Periodo Prestacion Comentario Legajo: M…" at bounding box center [327, 154] width 312 height 284
click at [227, 318] on mat-dialog-actions "Cancelar Crear" at bounding box center [327, 309] width 312 height 28
click at [234, 314] on button "Crear" at bounding box center [235, 309] width 33 height 15
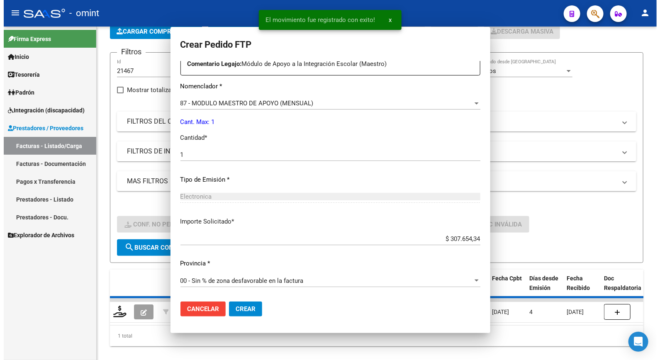
scroll to position [274, 0]
